Goal: Task Accomplishment & Management: Use online tool/utility

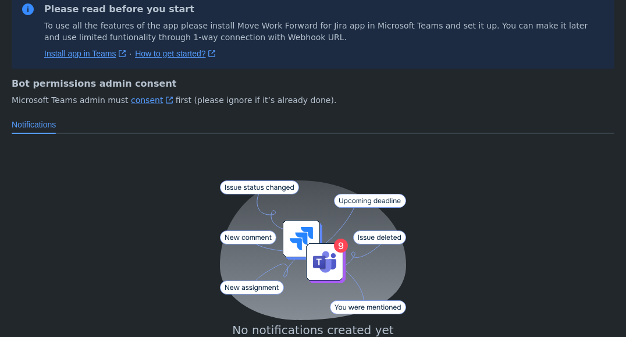
scroll to position [157, 0]
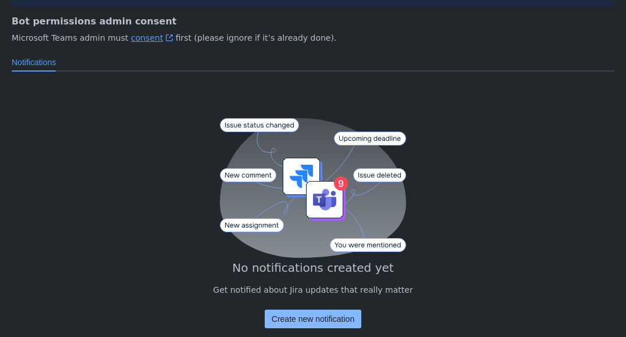
click at [328, 321] on span "Create new notification" at bounding box center [313, 319] width 83 height 19
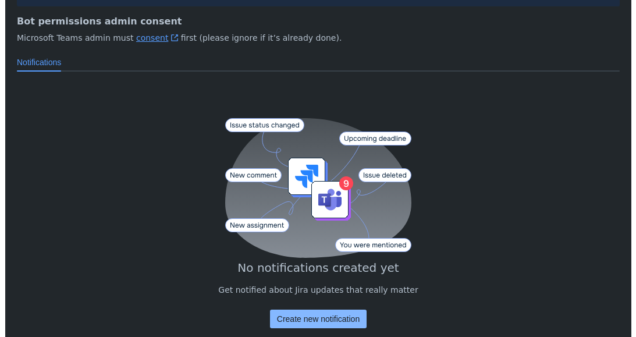
scroll to position [35, 0]
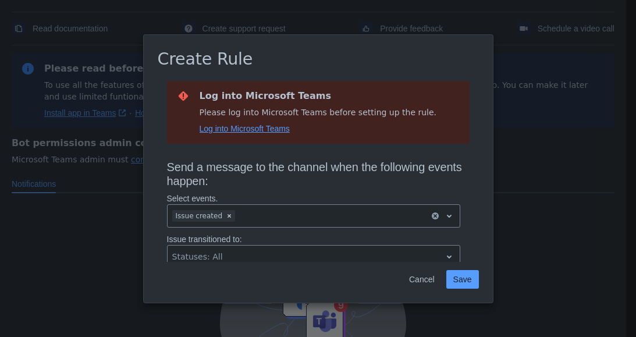
click at [280, 123] on span "Log into Microsoft Teams" at bounding box center [245, 129] width 90 height 12
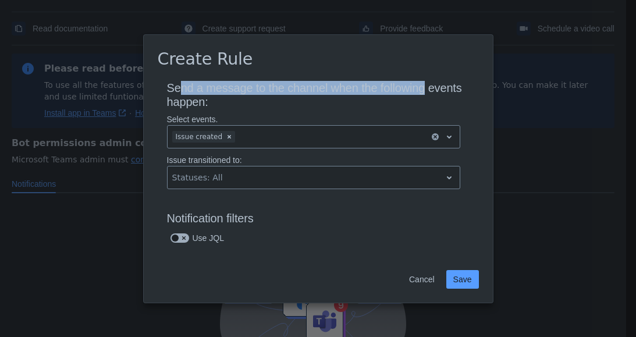
drag, startPoint x: 179, startPoint y: 84, endPoint x: 463, endPoint y: 88, distance: 283.5
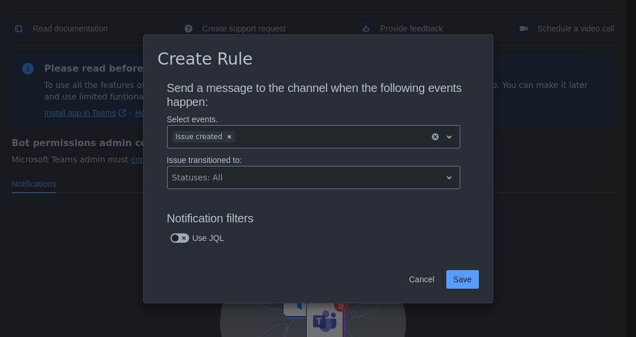
click at [292, 116] on p "Select events." at bounding box center [313, 120] width 293 height 12
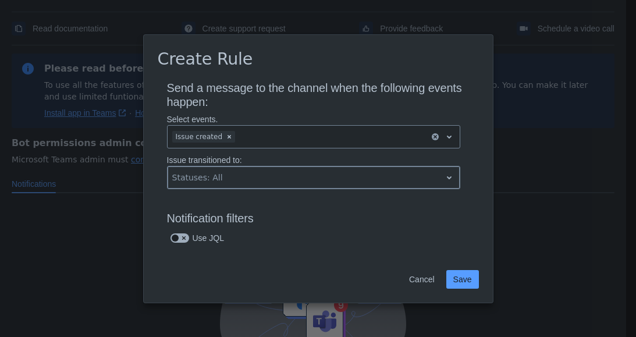
click at [282, 176] on div at bounding box center [304, 178] width 264 height 14
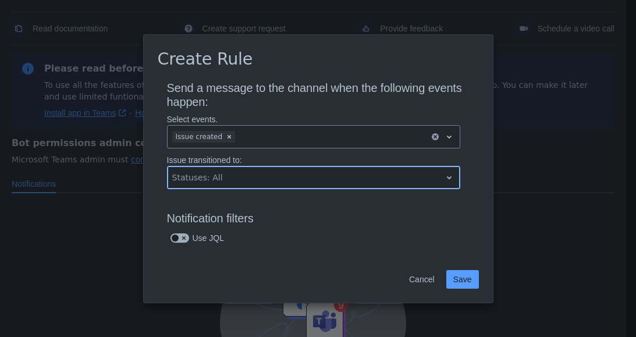
click at [282, 176] on div at bounding box center [304, 178] width 264 height 14
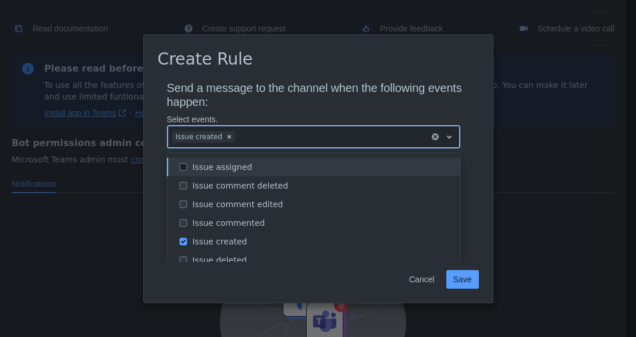
click at [243, 137] on div at bounding box center [331, 137] width 187 height 14
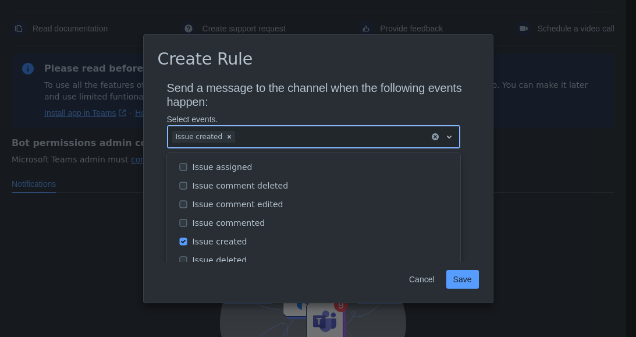
scroll to position [0, 0]
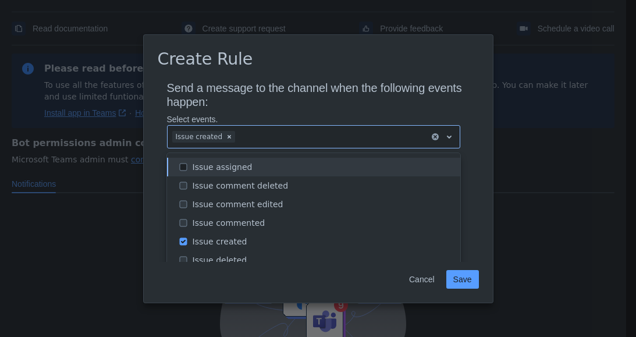
click at [286, 94] on h3 "Send a message to the channel when the following events happen:" at bounding box center [318, 97] width 303 height 33
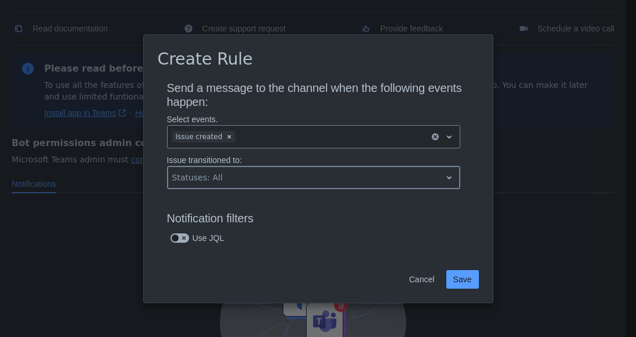
click at [241, 178] on div at bounding box center [304, 178] width 264 height 14
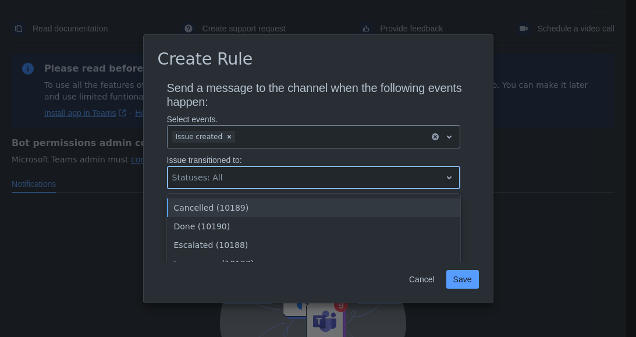
click at [241, 178] on div at bounding box center [304, 178] width 264 height 14
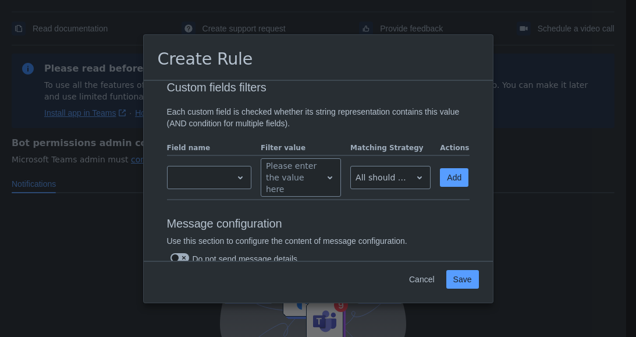
scroll to position [453, 0]
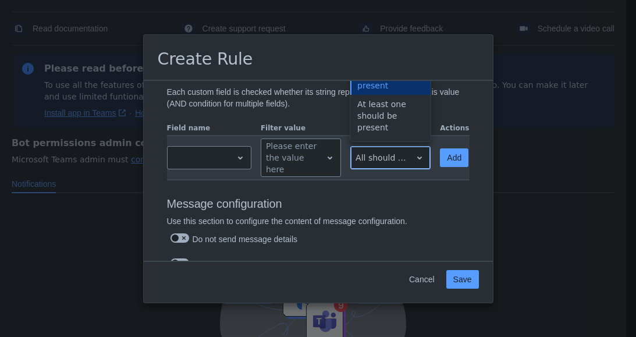
click at [384, 153] on div at bounding box center [381, 158] width 51 height 14
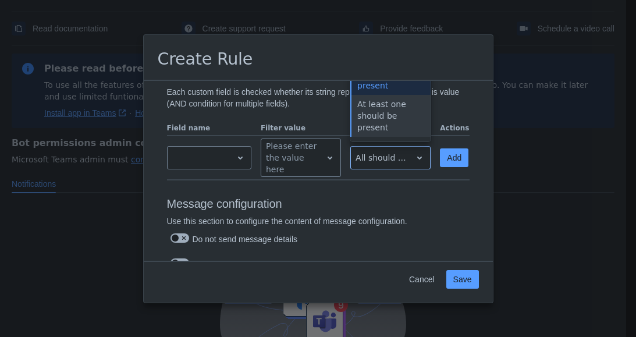
click at [419, 219] on p "Use this section to configure the content of message configuration." at bounding box center [313, 221] width 293 height 12
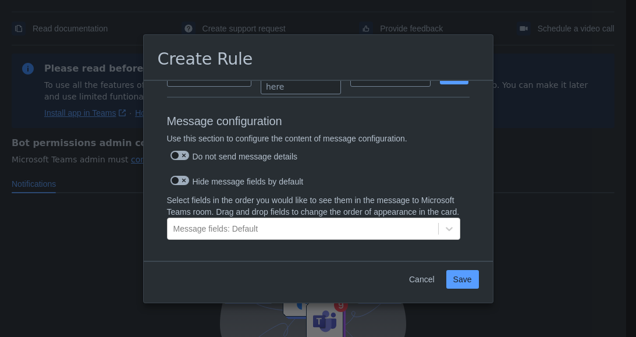
scroll to position [518, 0]
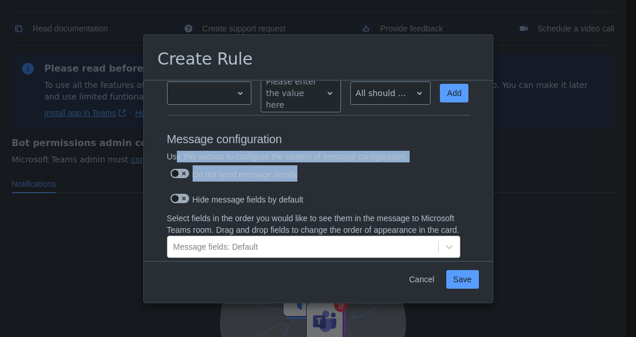
drag, startPoint x: 176, startPoint y: 152, endPoint x: 406, endPoint y: 163, distance: 229.6
click at [406, 163] on div "Use this section to configure the content of message configuration. Do not send…" at bounding box center [313, 169] width 293 height 37
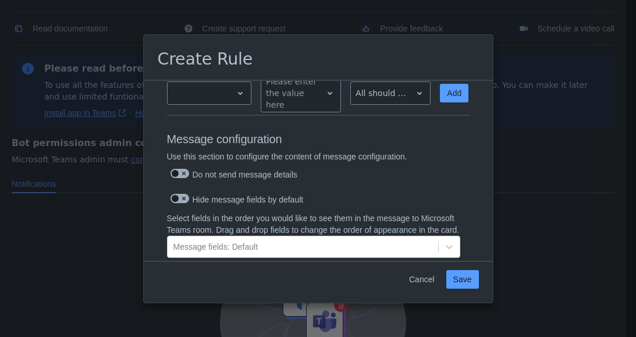
click at [396, 190] on div "Hide message fields by default" at bounding box center [313, 198] width 293 height 16
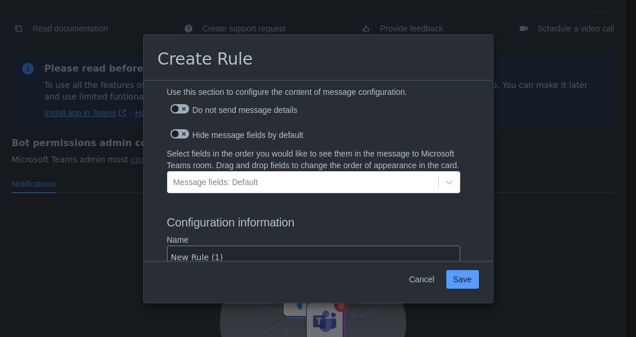
click at [303, 199] on div "Select fields in the order you would like to see them in the message to Microso…" at bounding box center [313, 173] width 293 height 51
click at [287, 190] on div "Message fields: Default" at bounding box center [303, 182] width 271 height 19
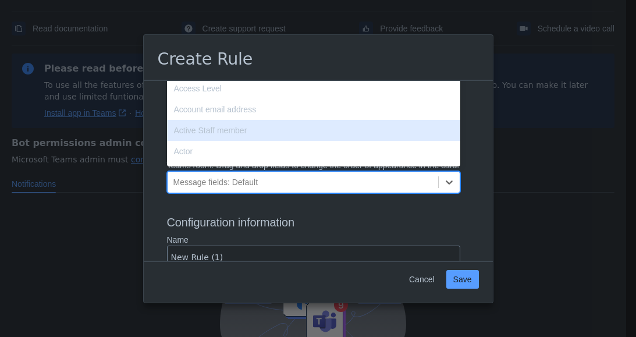
click at [320, 225] on h3 "Configuration information" at bounding box center [318, 224] width 303 height 19
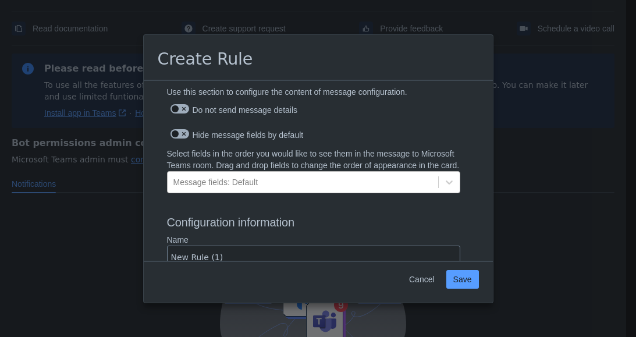
click at [303, 192] on div "Message fields: Default" at bounding box center [303, 182] width 271 height 19
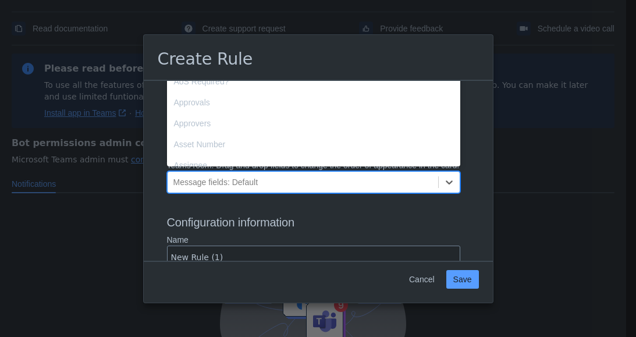
scroll to position [323, 0]
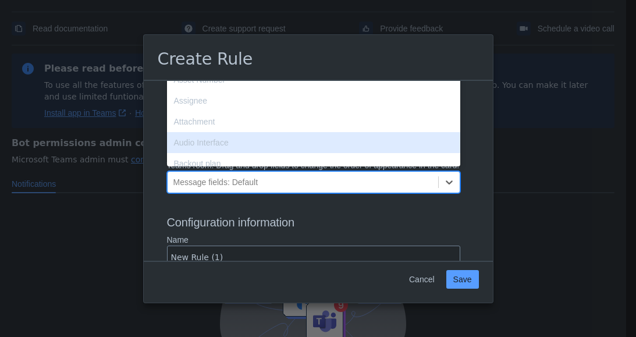
click at [348, 141] on div "Audio Interface" at bounding box center [313, 142] width 293 height 21
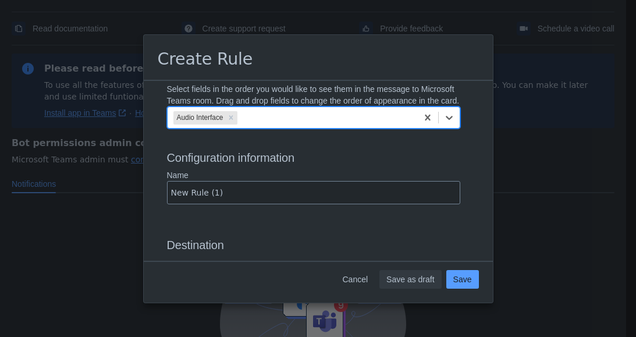
scroll to position [712, 0]
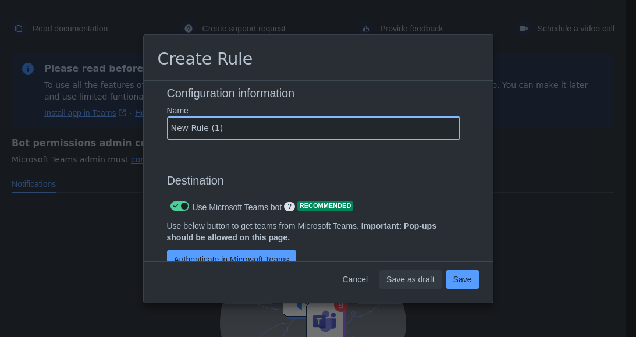
click at [257, 137] on input "New Rule (1)" at bounding box center [314, 128] width 292 height 21
drag, startPoint x: 257, startPoint y: 137, endPoint x: 160, endPoint y: 137, distance: 97.2
click at [160, 137] on div "Name New Rule (1)" at bounding box center [314, 125] width 312 height 41
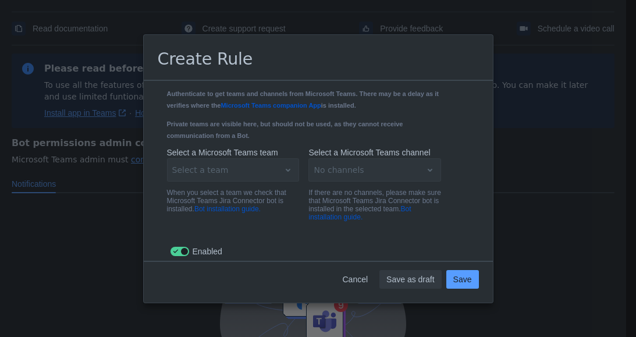
scroll to position [841, 0]
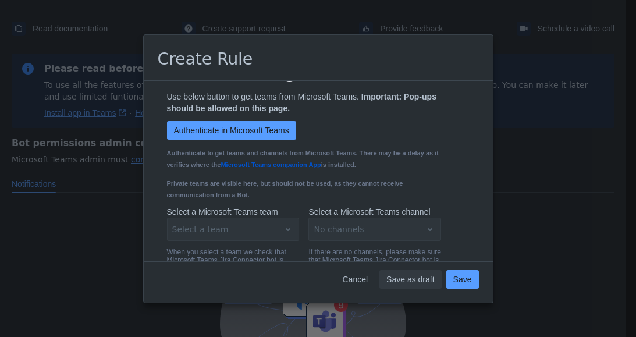
type input "Testy"
drag, startPoint x: 167, startPoint y: 161, endPoint x: 382, endPoint y: 172, distance: 215.7
click at [382, 172] on div "Use below button to get teams from Microsoft Teams. Important: Pop-ups should b…" at bounding box center [304, 148] width 293 height 115
click at [435, 176] on div "Use below button to get teams from Microsoft Teams. Important: Pop-ups should b…" at bounding box center [304, 148] width 293 height 115
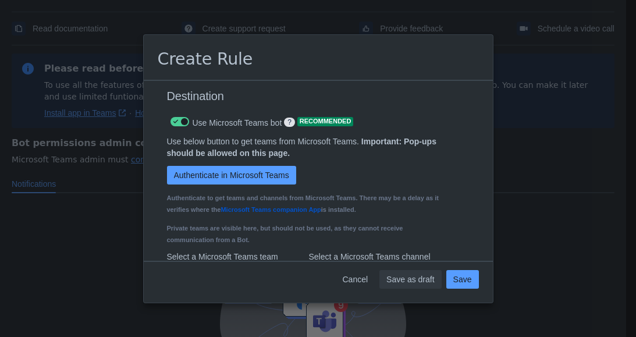
scroll to position [777, 0]
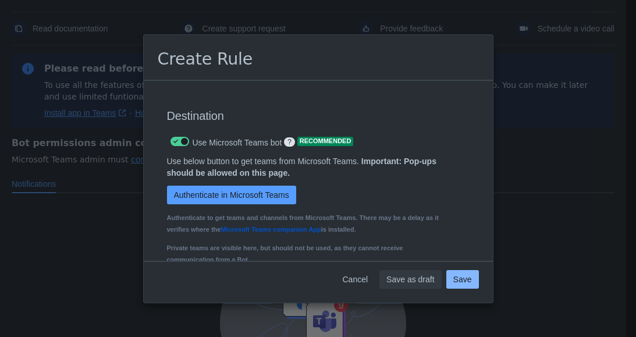
click at [462, 276] on span "Save" at bounding box center [462, 279] width 19 height 19
click at [462, 279] on span "Save" at bounding box center [462, 279] width 19 height 19
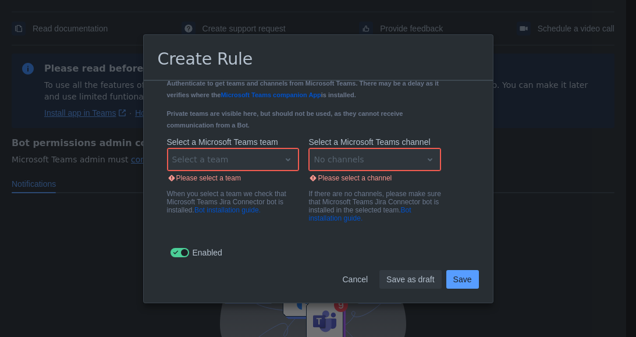
scroll to position [918, 0]
click at [226, 160] on div "Select a team" at bounding box center [233, 159] width 133 height 23
click at [241, 161] on div "Select a team" at bounding box center [233, 159] width 133 height 23
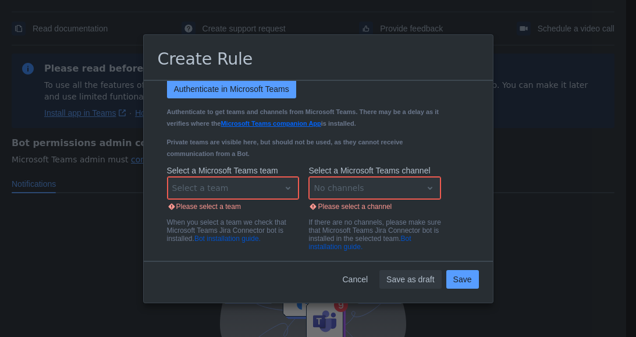
scroll to position [853, 0]
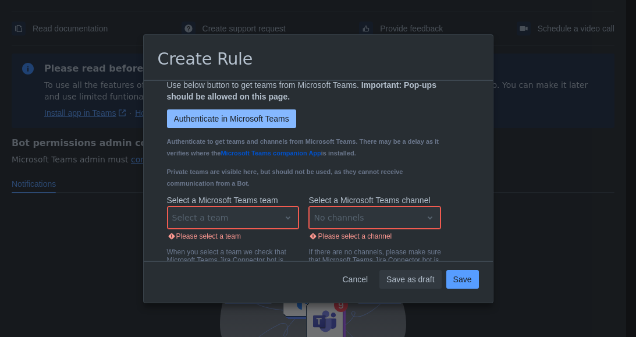
click at [218, 128] on span "Authenticate in Microsoft Teams" at bounding box center [231, 118] width 115 height 19
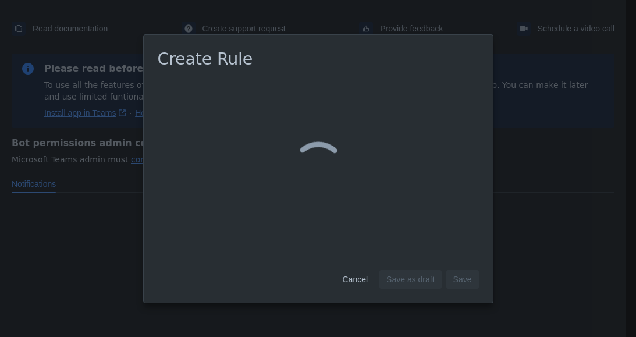
scroll to position [0, 0]
